Goal: Find contact information: Find contact information

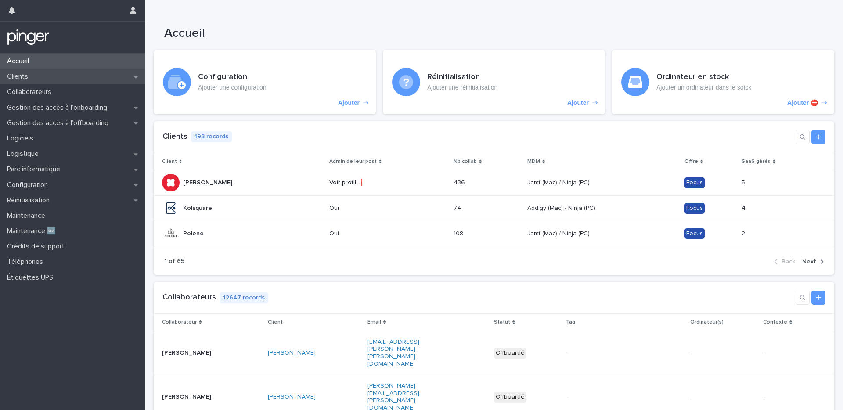
click at [29, 77] on p "Clients" at bounding box center [20, 76] width 32 height 8
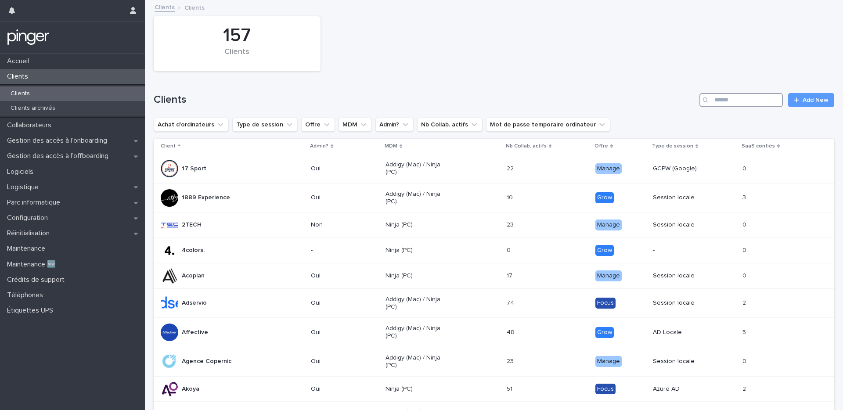
click at [752, 100] on input "Search" at bounding box center [740, 100] width 83 height 14
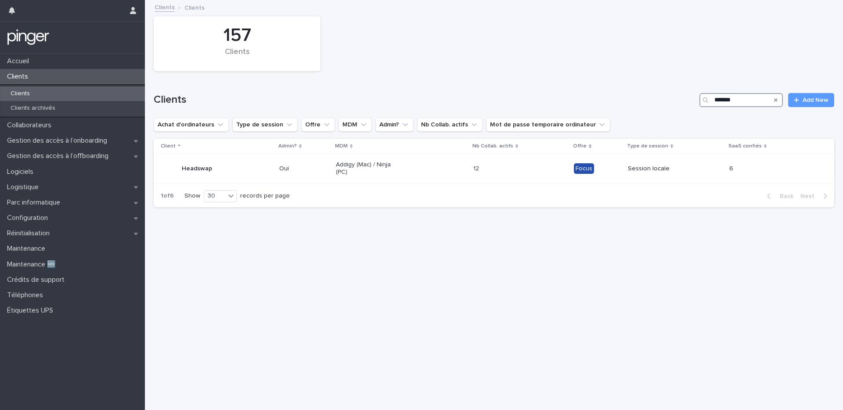
type input "********"
click at [233, 177] on td "Headswap" at bounding box center [215, 168] width 122 height 29
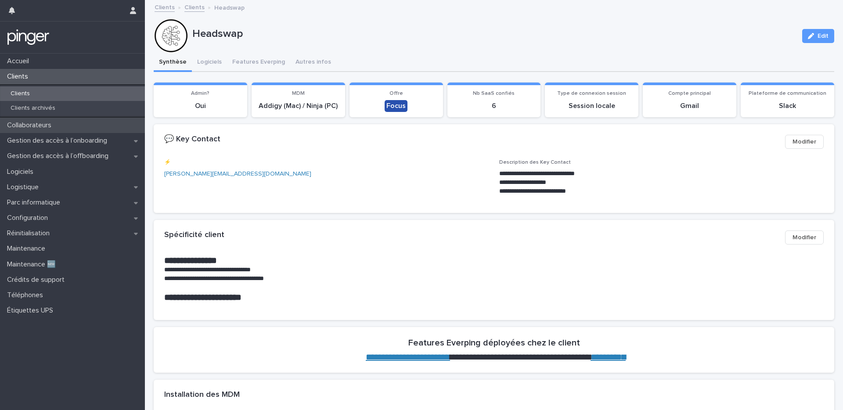
click at [54, 123] on p "Collaborateurs" at bounding box center [31, 125] width 55 height 8
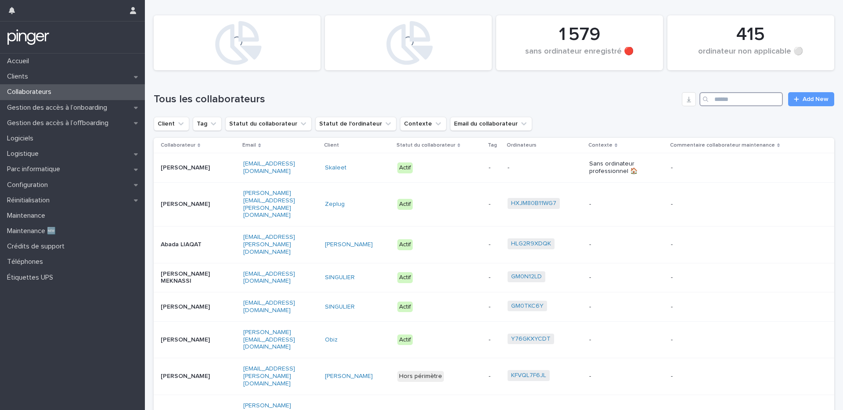
click at [731, 103] on input "Search" at bounding box center [740, 99] width 83 height 14
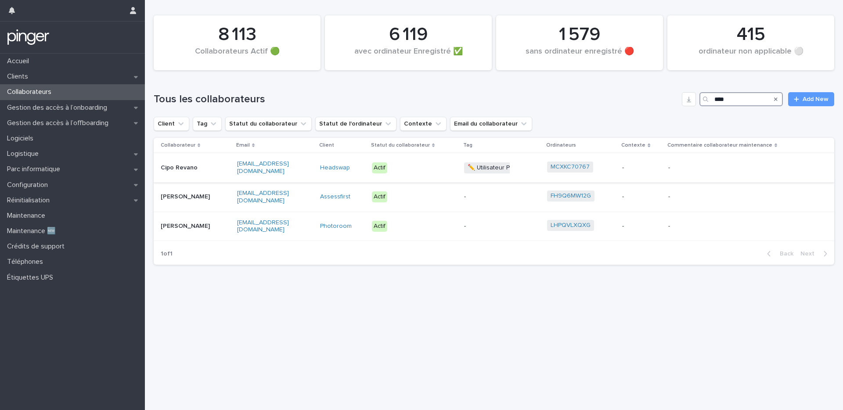
type input "****"
click at [285, 175] on p "cipo.ravano@headswap.com" at bounding box center [264, 167] width 55 height 15
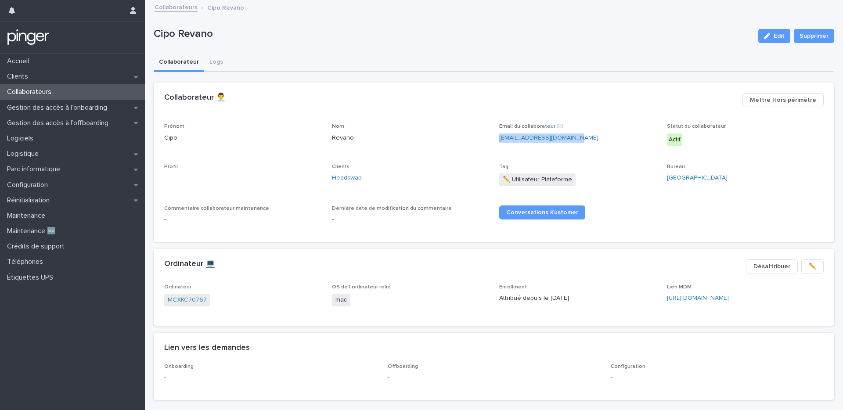
drag, startPoint x: 584, startPoint y: 139, endPoint x: 495, endPoint y: 140, distance: 88.7
click at [495, 140] on div "Prénom Cipo Nom Revano Email du collaborateur ✉️ cipo.ravano@headswap.com Statu…" at bounding box center [493, 177] width 659 height 108
copy link "cipo.ravano@headswap.com"
